Goal: Browse casually

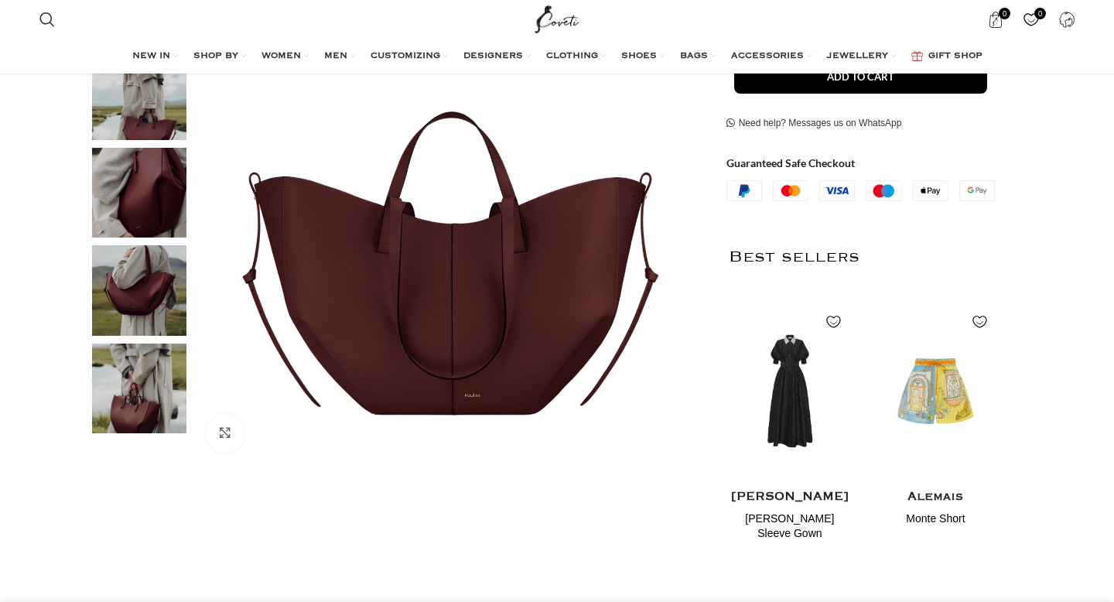
scroll to position [363, 0]
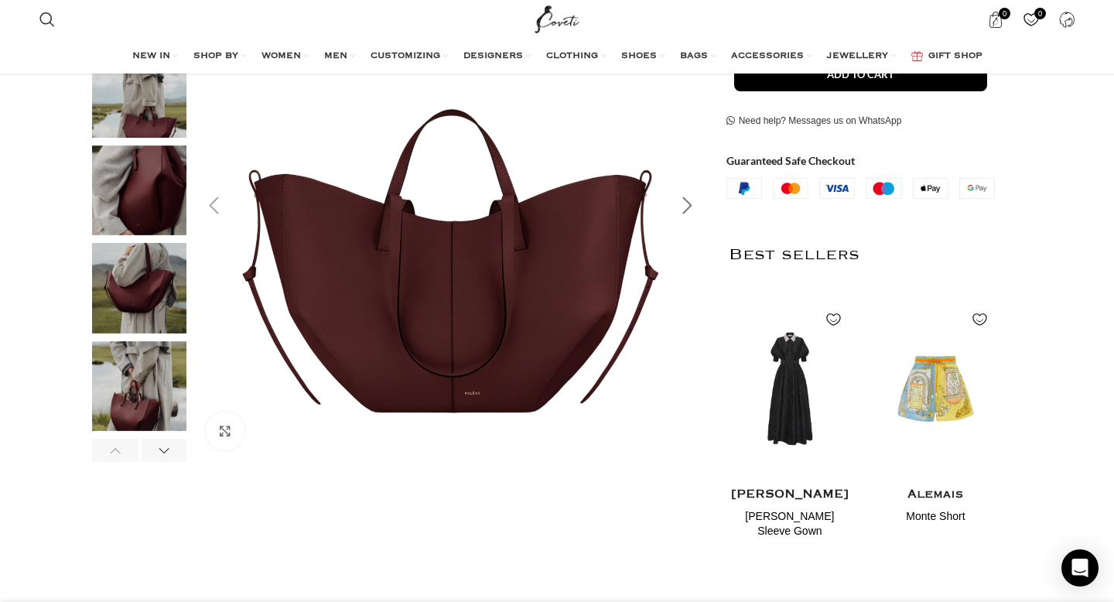
click at [690, 206] on div "Next slide" at bounding box center [687, 205] width 39 height 39
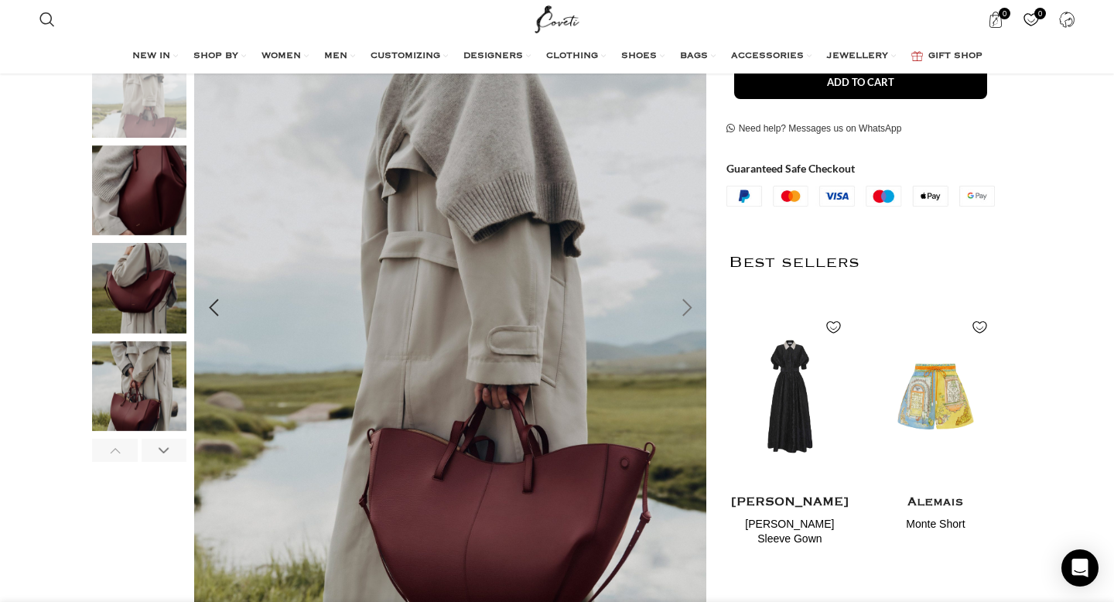
scroll to position [0, 162]
click at [694, 315] on div "Next slide" at bounding box center [687, 307] width 39 height 39
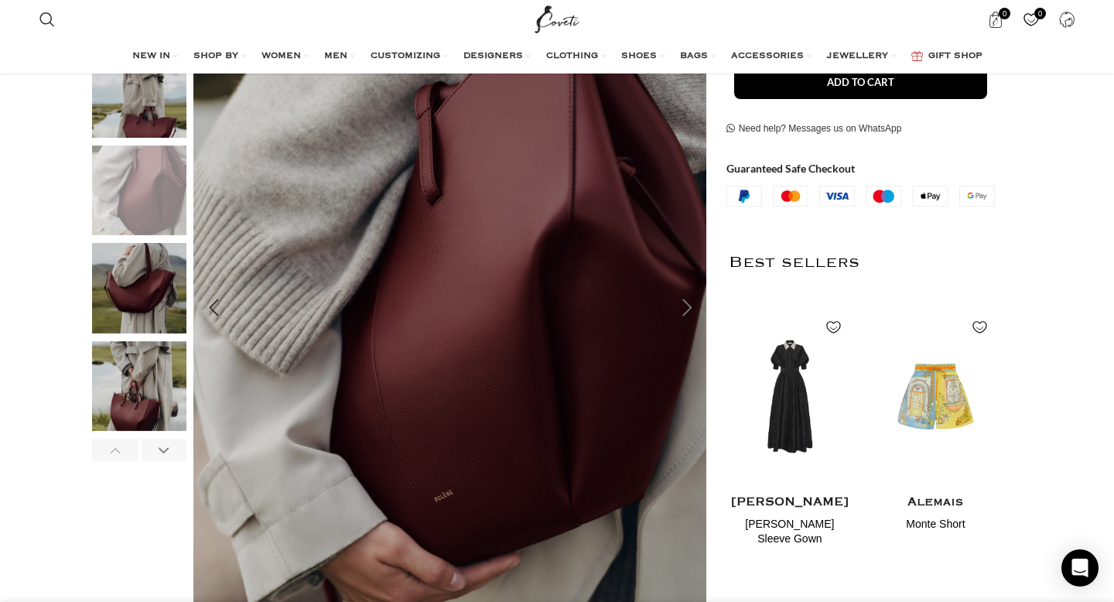
click at [694, 315] on div "Next slide" at bounding box center [687, 307] width 39 height 39
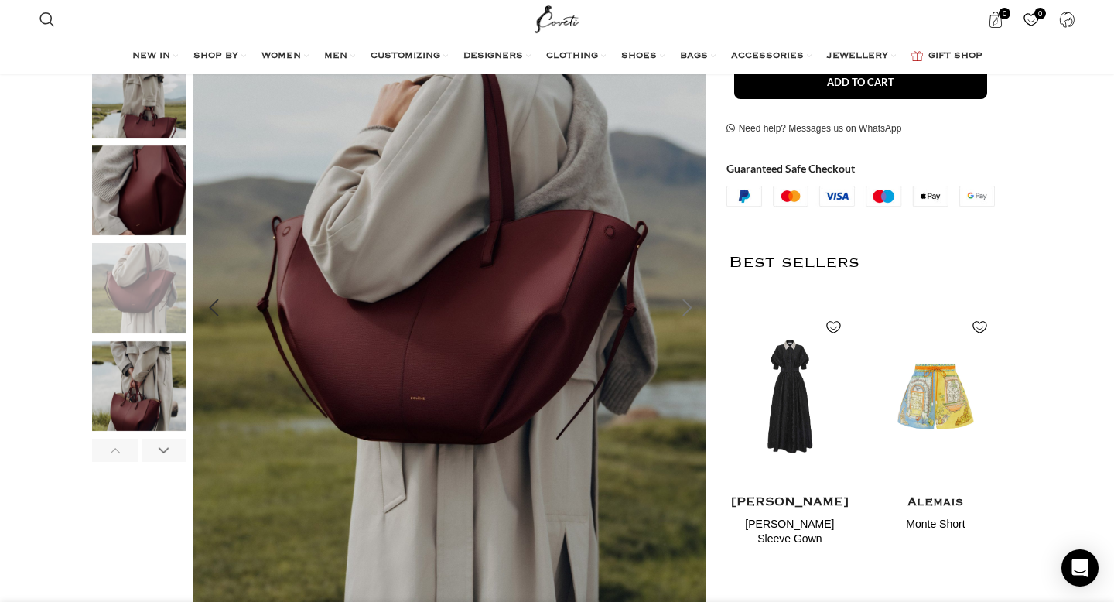
click at [694, 315] on div "Next slide" at bounding box center [687, 307] width 39 height 39
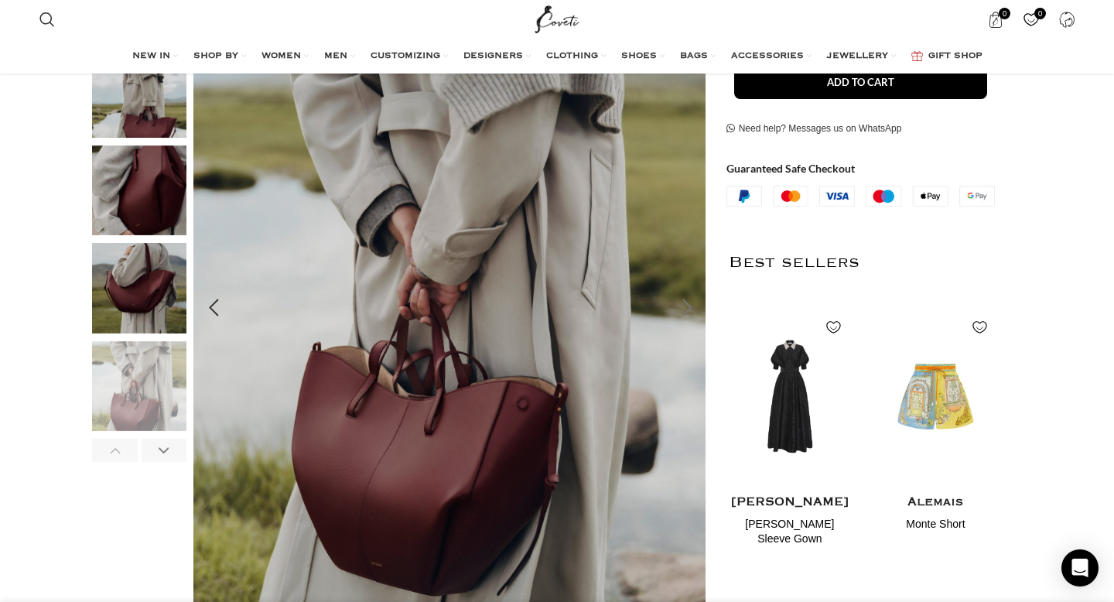
click at [694, 315] on div "Next slide" at bounding box center [687, 307] width 39 height 39
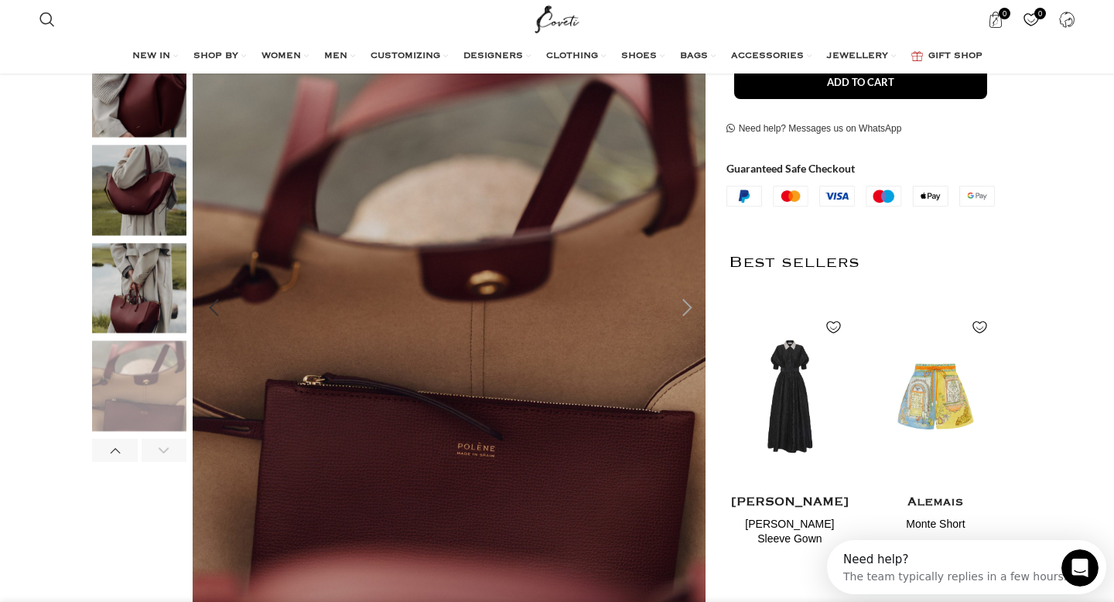
scroll to position [0, 0]
click at [694, 315] on div "Next slide" at bounding box center [687, 307] width 39 height 39
click at [693, 312] on div "Next slide" at bounding box center [687, 307] width 39 height 39
click at [687, 304] on div "Next slide" at bounding box center [687, 307] width 39 height 39
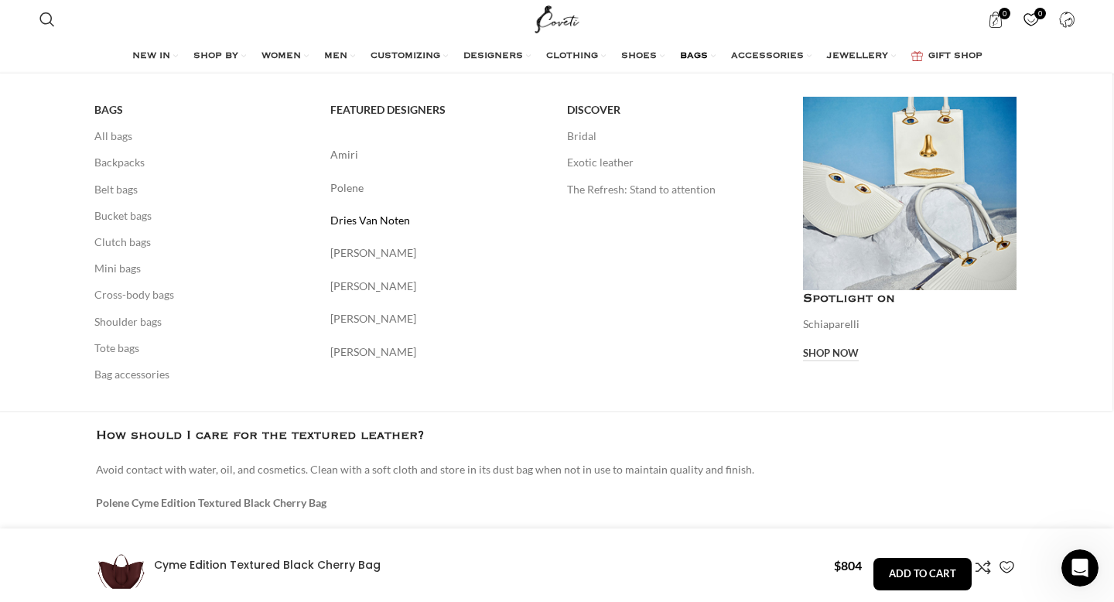
scroll to position [0, 488]
